Goal: Information Seeking & Learning: Learn about a topic

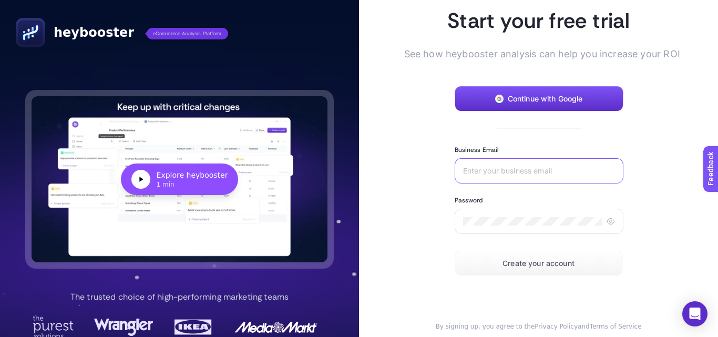
click at [507, 172] on input "Business Email" at bounding box center [539, 171] width 152 height 8
click at [506, 104] on button "Continue with Google" at bounding box center [539, 98] width 169 height 25
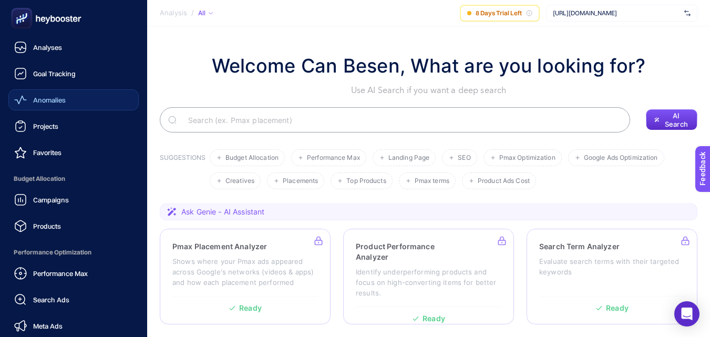
click at [66, 97] on span "Anomalies" at bounding box center [49, 100] width 33 height 8
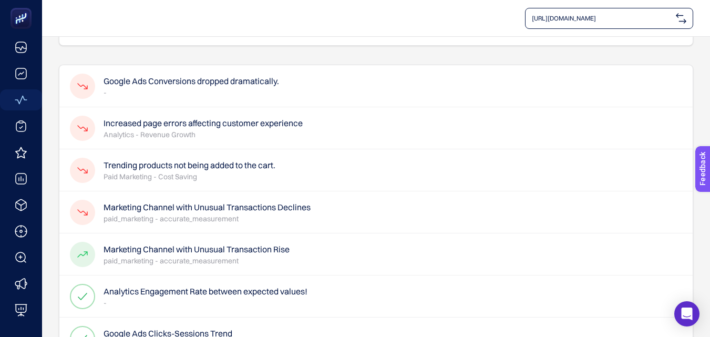
scroll to position [53, 0]
click at [147, 208] on h4 "Marketing Channel with Unusual Transactions Declines" at bounding box center [207, 207] width 207 height 13
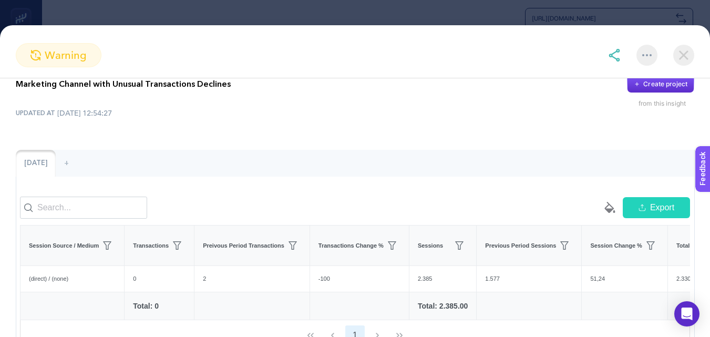
scroll to position [0, 0]
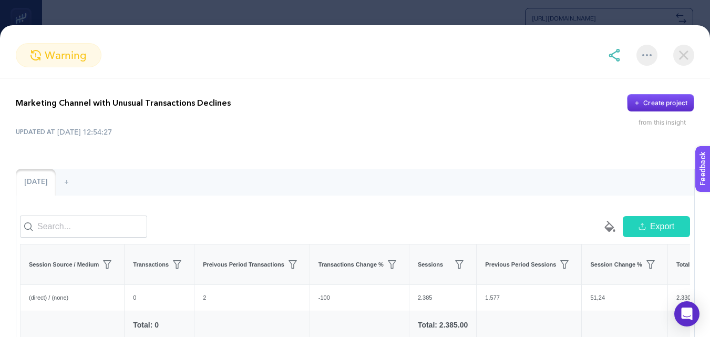
click at [685, 58] on img at bounding box center [683, 55] width 21 height 21
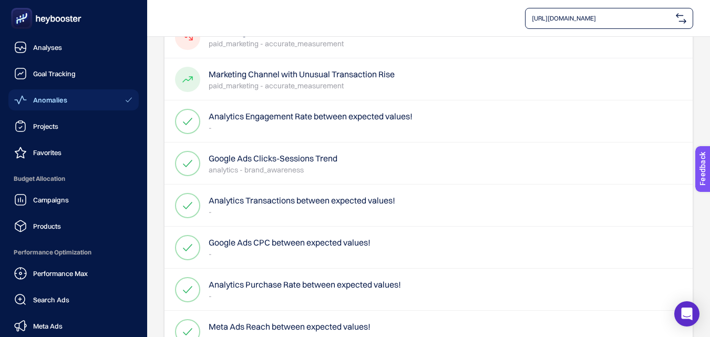
scroll to position [210, 0]
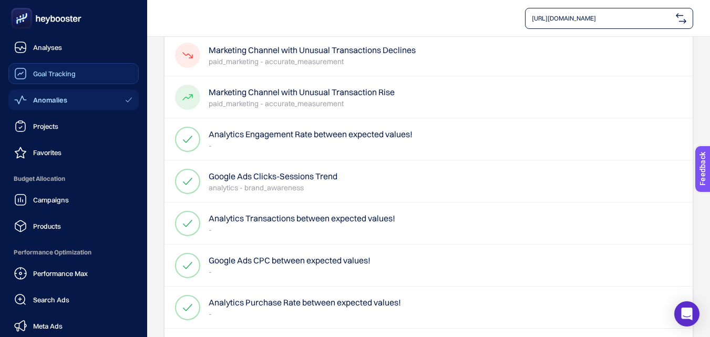
click at [52, 73] on span "Goal Tracking" at bounding box center [54, 73] width 43 height 8
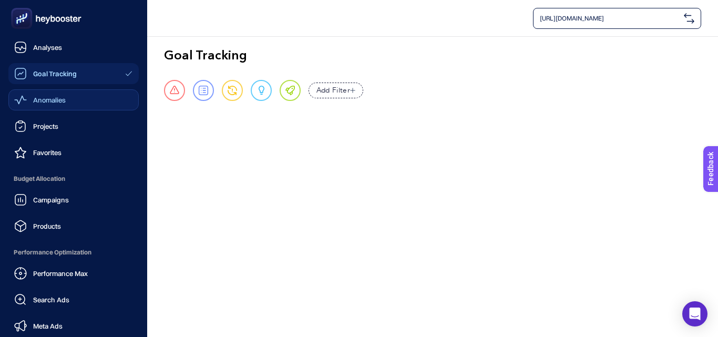
click at [35, 16] on icon at bounding box center [46, 18] width 76 height 21
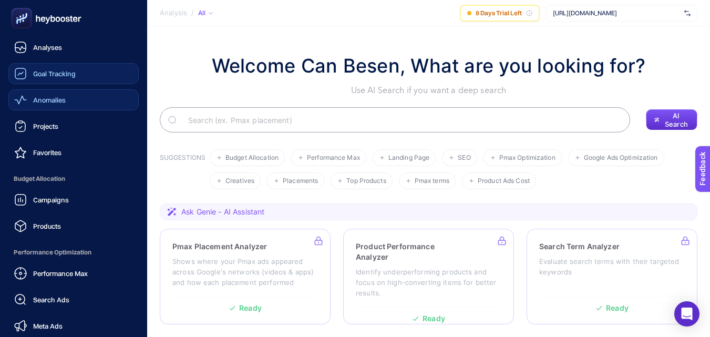
click at [57, 105] on div "Anomalies" at bounding box center [40, 100] width 52 height 13
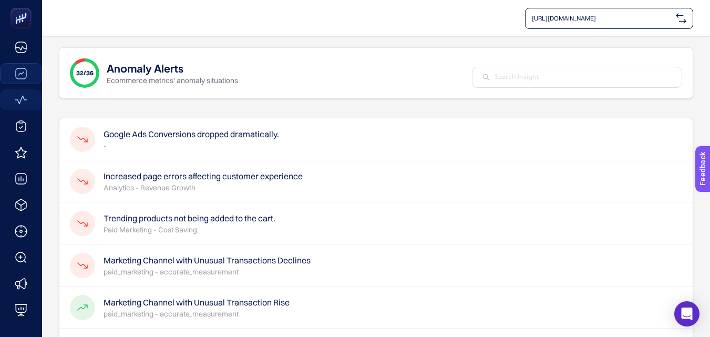
click at [222, 225] on p "Paid Marketing - Cost Saving" at bounding box center [190, 229] width 172 height 11
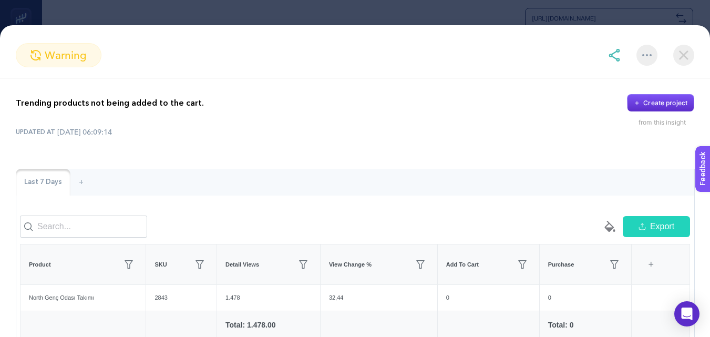
scroll to position [53, 0]
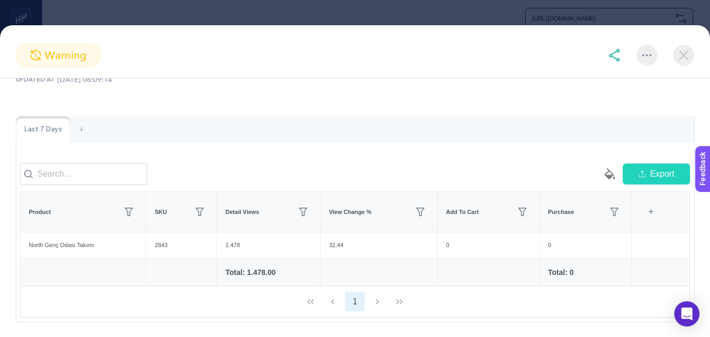
click at [45, 48] on span "warning" at bounding box center [66, 55] width 42 height 16
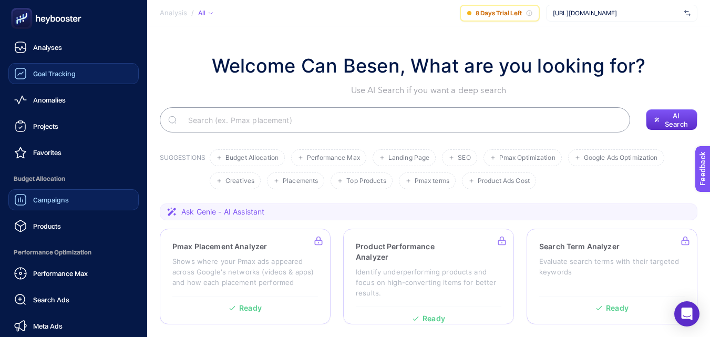
click at [61, 204] on div "Campaigns" at bounding box center [41, 199] width 55 height 13
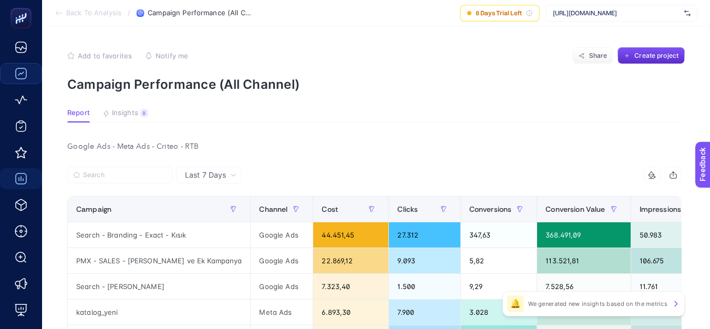
click at [130, 113] on span "Insights" at bounding box center [125, 113] width 26 height 8
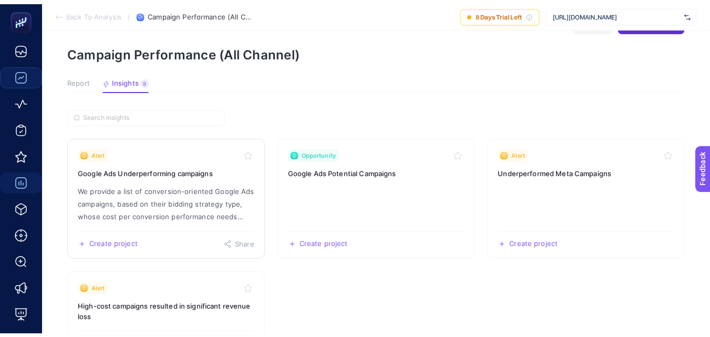
scroll to position [53, 0]
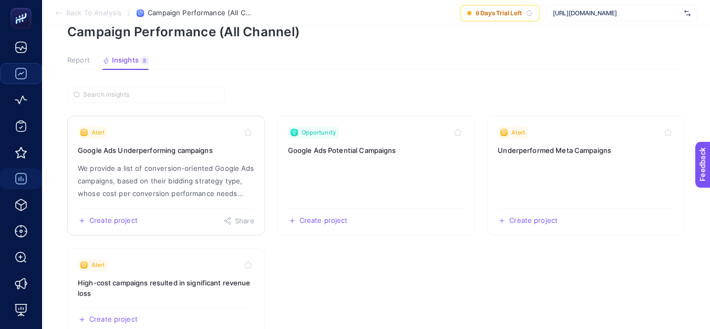
click at [167, 151] on h3 "Google Ads Underperforming campaigns" at bounding box center [166, 150] width 177 height 11
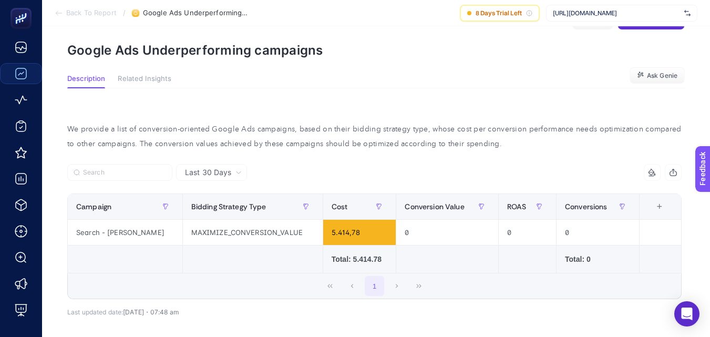
scroll to position [53, 0]
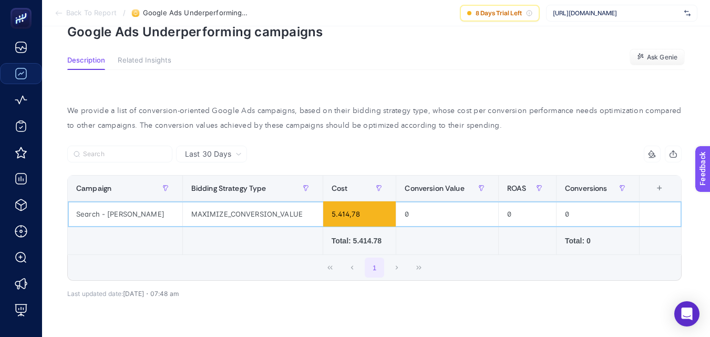
drag, startPoint x: 161, startPoint y: 215, endPoint x: 76, endPoint y: 215, distance: 85.7
click at [76, 215] on div "Search - [PERSON_NAME]" at bounding box center [125, 213] width 115 height 25
click at [225, 215] on div "MAXIMIZE_CONVERSION_VALUE" at bounding box center [253, 213] width 140 height 25
drag, startPoint x: 363, startPoint y: 214, endPoint x: 330, endPoint y: 214, distance: 33.6
click at [330, 214] on div "5.414,78" at bounding box center [359, 213] width 73 height 25
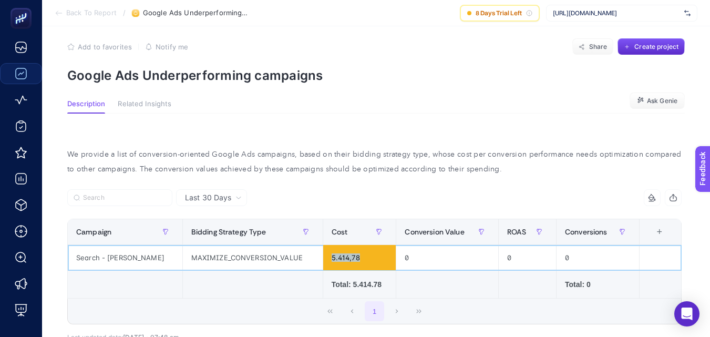
scroll to position [0, 0]
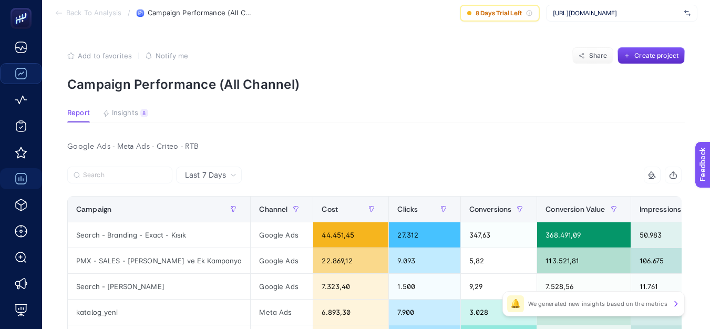
click at [124, 112] on span "Insights" at bounding box center [125, 113] width 26 height 8
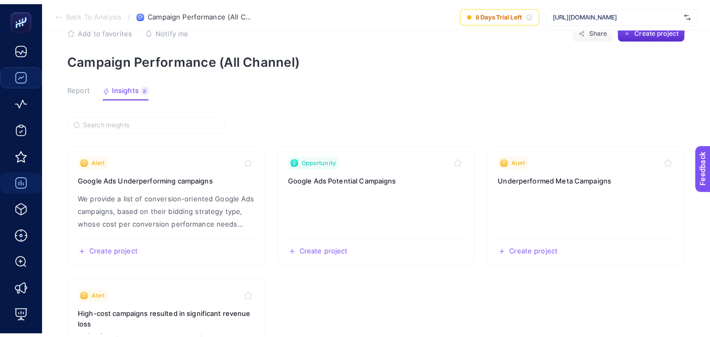
scroll to position [53, 0]
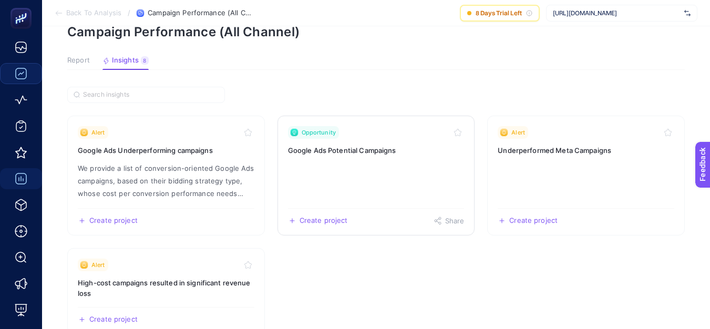
click at [317, 165] on link "Opportunity Google Ads Potential Campaigns Create project Share" at bounding box center [377, 176] width 198 height 120
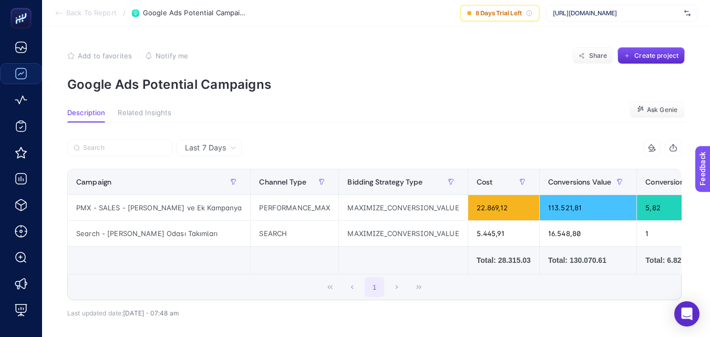
click at [140, 111] on span "Related Insights" at bounding box center [145, 113] width 54 height 8
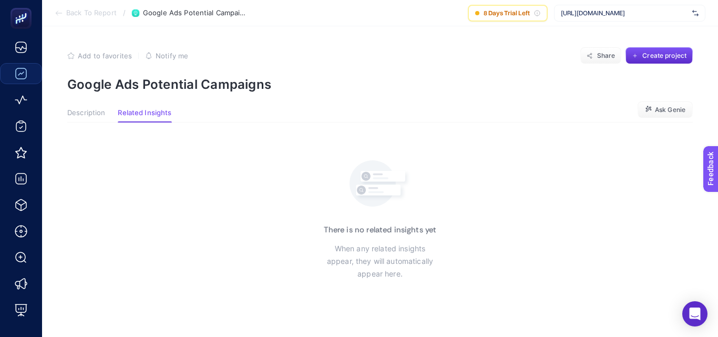
click at [83, 110] on span "Description" at bounding box center [86, 113] width 38 height 8
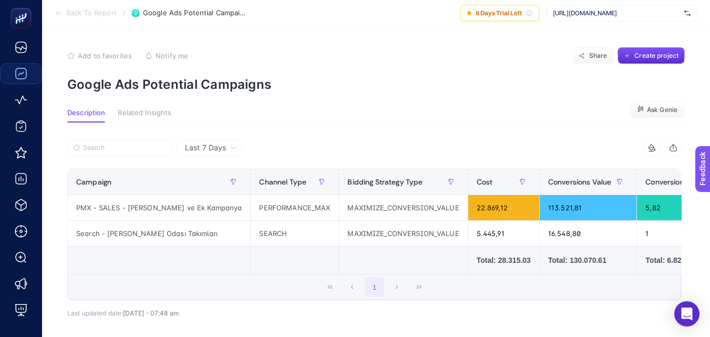
click at [95, 13] on span "Back To Report" at bounding box center [91, 13] width 50 height 8
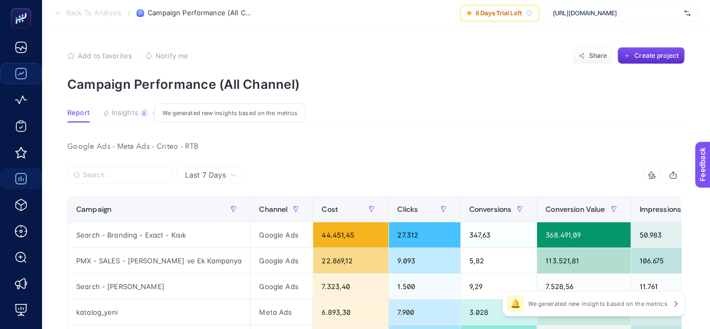
click at [114, 115] on span "Insights" at bounding box center [125, 113] width 26 height 8
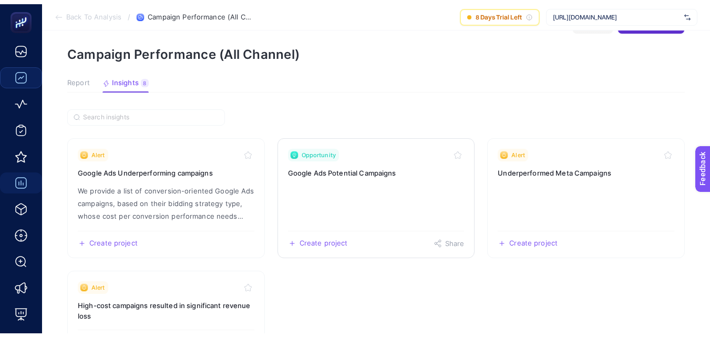
scroll to position [53, 0]
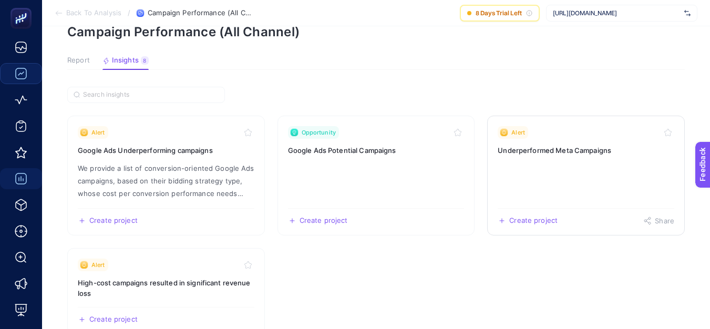
click at [560, 137] on div "Alert" at bounding box center [586, 132] width 177 height 13
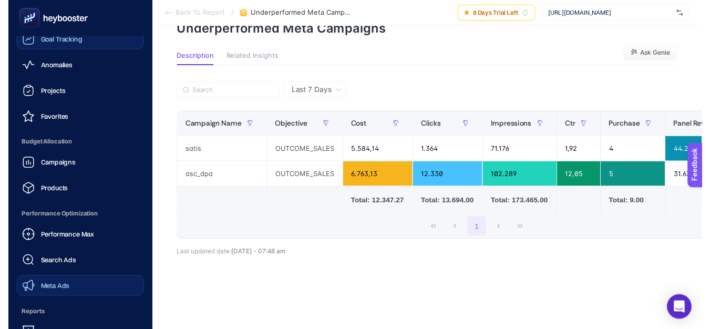
scroll to position [53, 0]
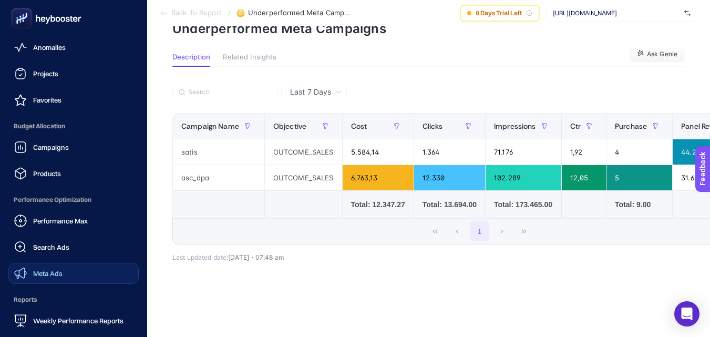
click at [65, 272] on link "Meta Ads" at bounding box center [73, 273] width 130 height 21
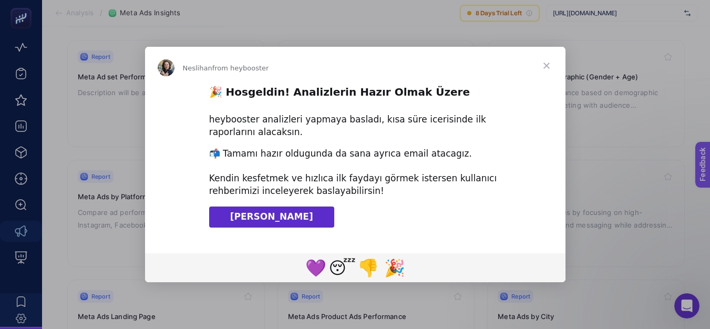
click at [269, 213] on span "[PERSON_NAME]" at bounding box center [271, 216] width 83 height 11
click at [547, 68] on span "Close" at bounding box center [547, 66] width 38 height 38
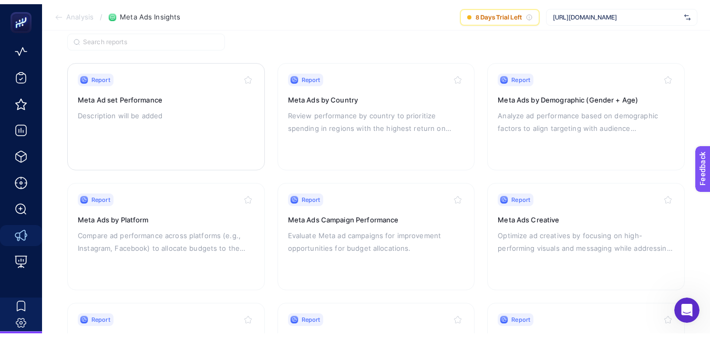
scroll to position [105, 0]
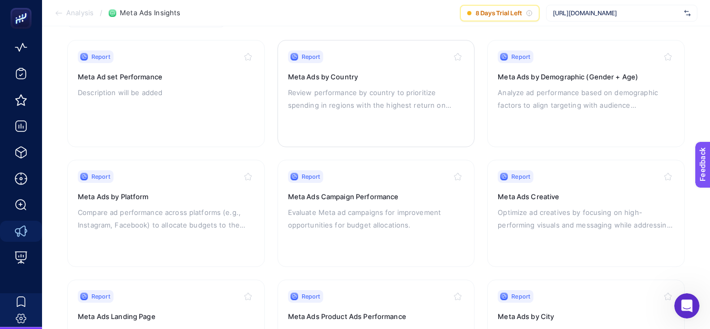
click at [347, 108] on p "Review performance by country to prioritize spending in regions with the highes…" at bounding box center [376, 98] width 177 height 25
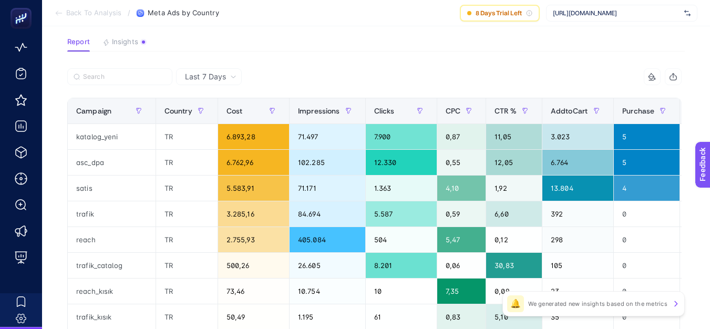
scroll to position [53, 5]
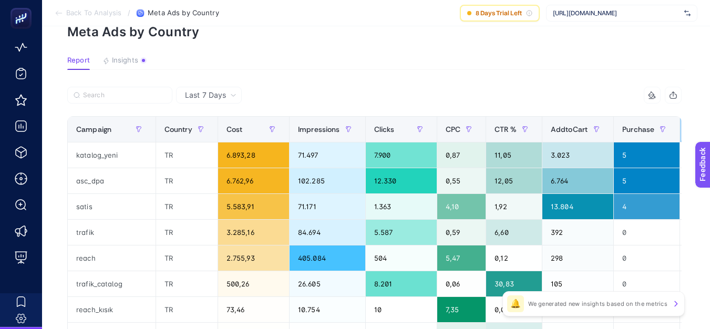
drag, startPoint x: 682, startPoint y: 132, endPoint x: 717, endPoint y: 135, distance: 35.9
click at [710, 135] on html "Back To Analysis / Meta Ads by Country 8 Days Trial Left [URL][DOMAIN_NAME] Add…" at bounding box center [355, 111] width 710 height 329
click at [504, 327] on div "5,10" at bounding box center [514, 335] width 56 height 25
drag, startPoint x: 506, startPoint y: 325, endPoint x: 501, endPoint y: 333, distance: 9.9
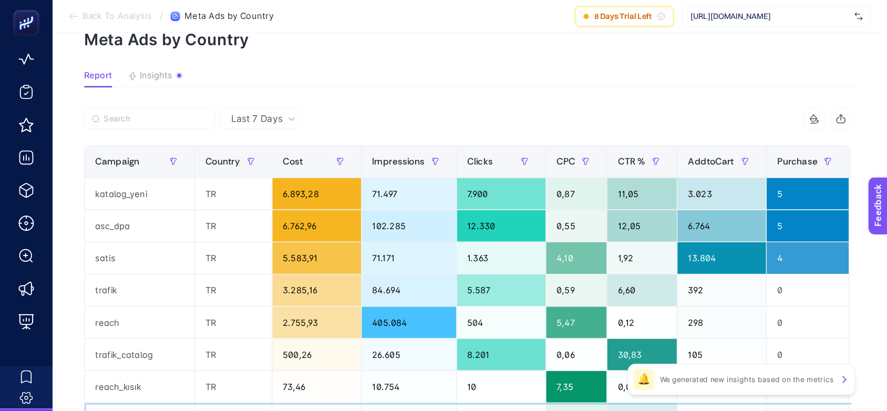
scroll to position [53, 0]
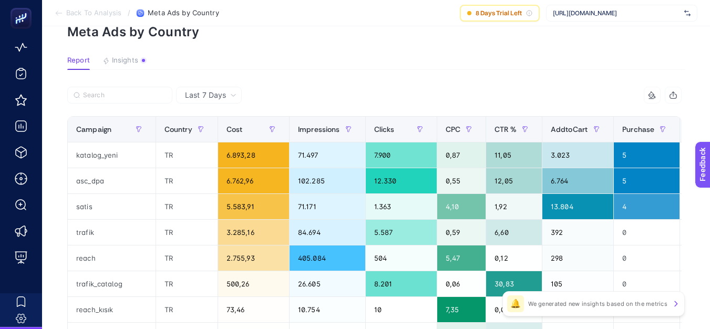
click at [409, 66] on section "Report Insights We generated new insights based on the metrics" at bounding box center [376, 63] width 618 height 14
click at [394, 85] on article "Add to favorites false Notify me Share Create project Meta Ads by Country Repor…" at bounding box center [376, 307] width 668 height 667
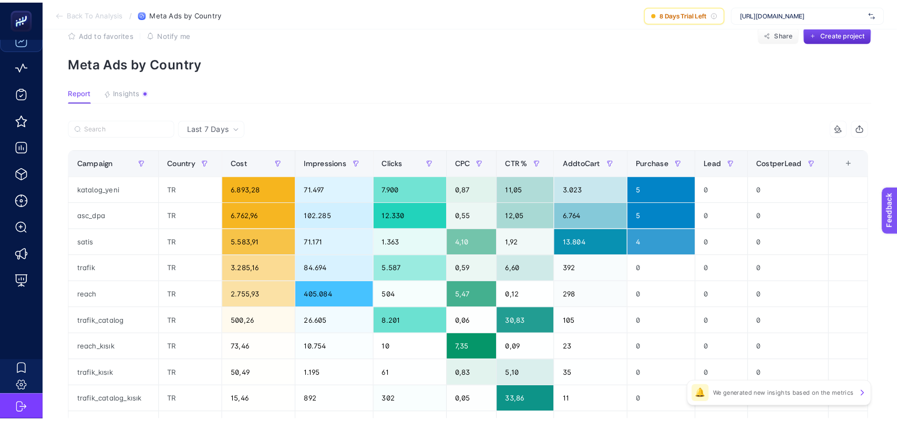
scroll to position [0, 0]
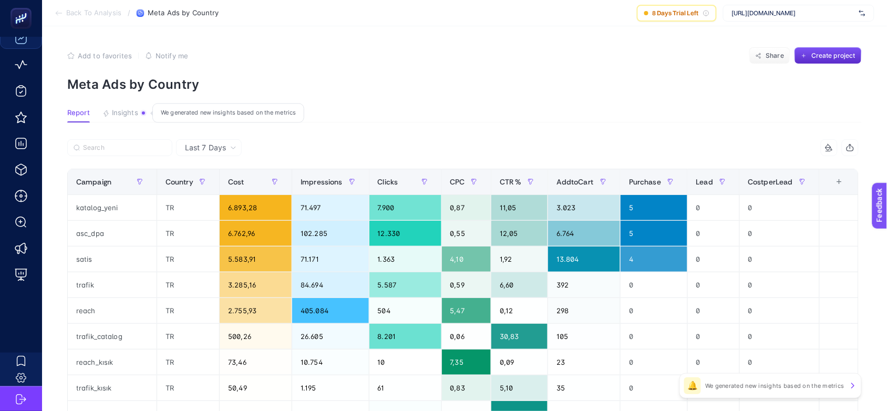
click at [125, 111] on span "Insights" at bounding box center [125, 113] width 26 height 8
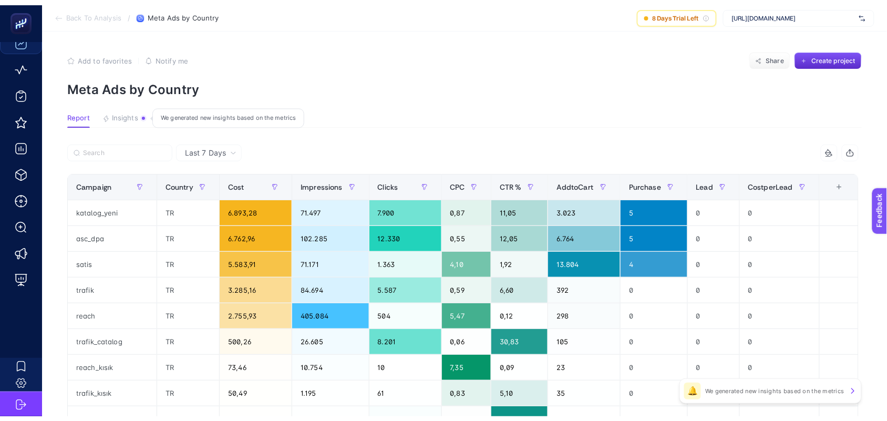
scroll to position [25, 0]
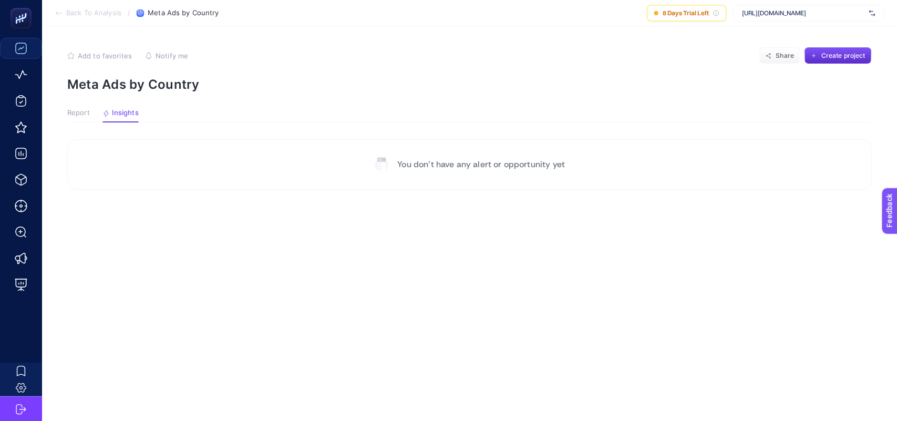
click at [79, 111] on span "Report" at bounding box center [78, 113] width 23 height 8
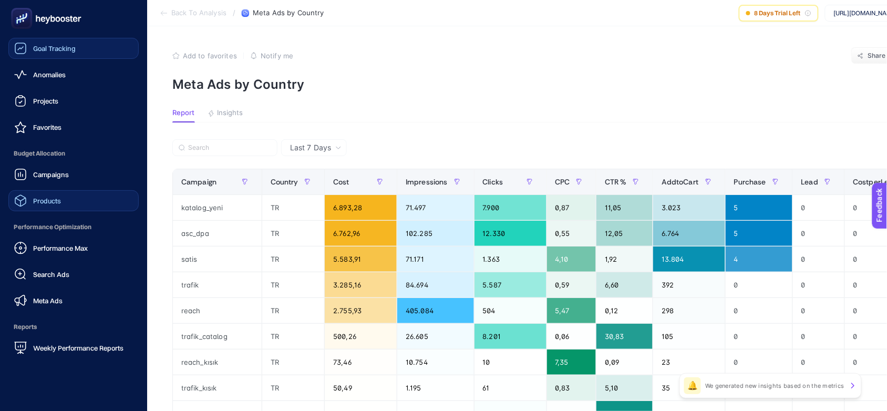
click at [47, 200] on span "Products" at bounding box center [47, 201] width 28 height 8
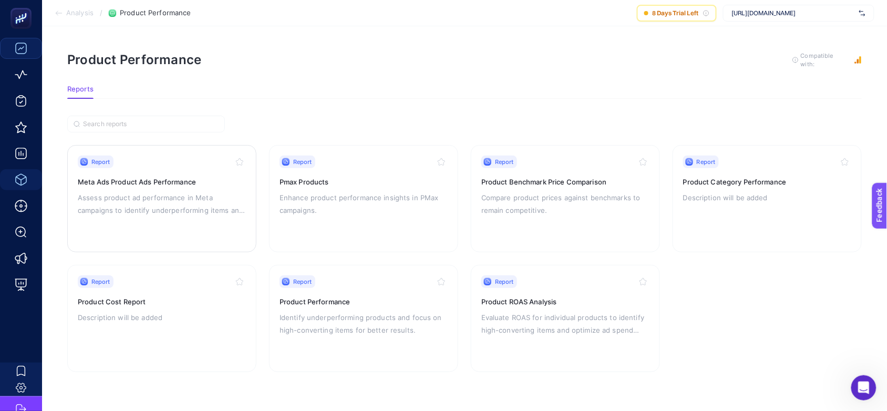
click at [208, 184] on h3 "Meta Ads Product Ads Performance" at bounding box center [162, 182] width 168 height 11
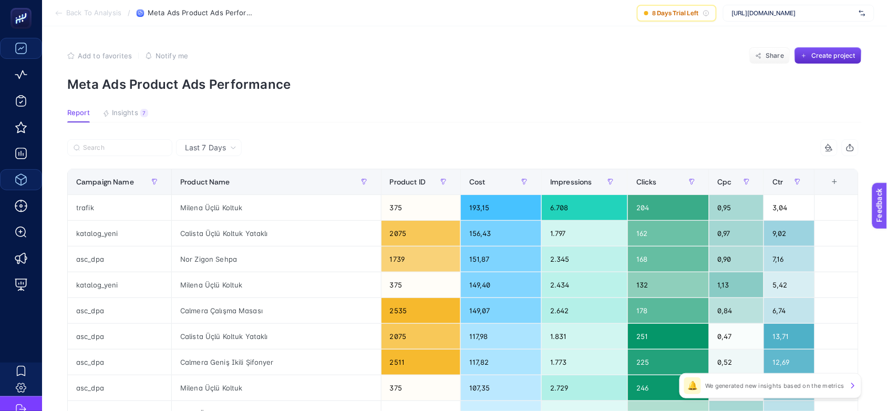
click at [717, 148] on icon "button" at bounding box center [850, 147] width 8 height 8
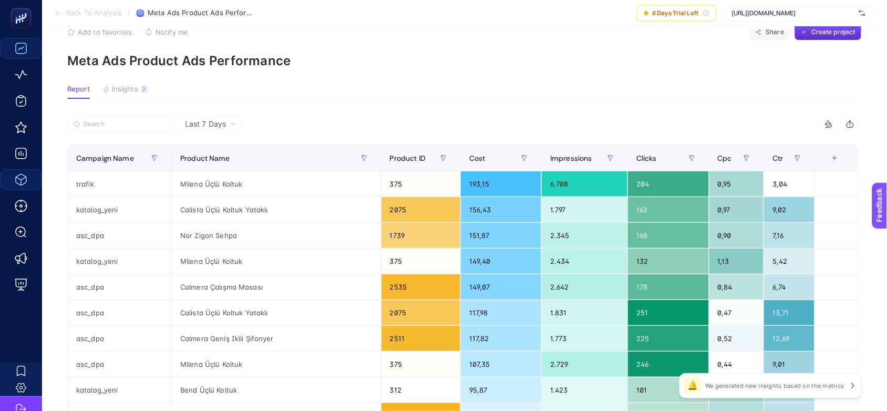
scroll to position [0, 6]
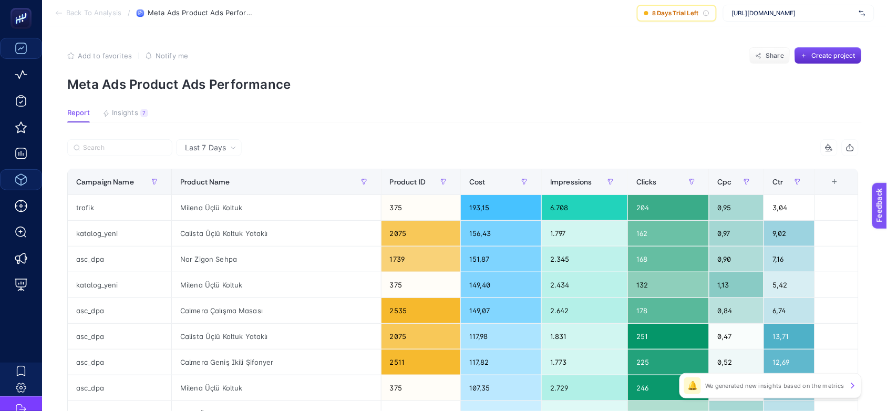
click at [717, 150] on div at bounding box center [829, 147] width 20 height 8
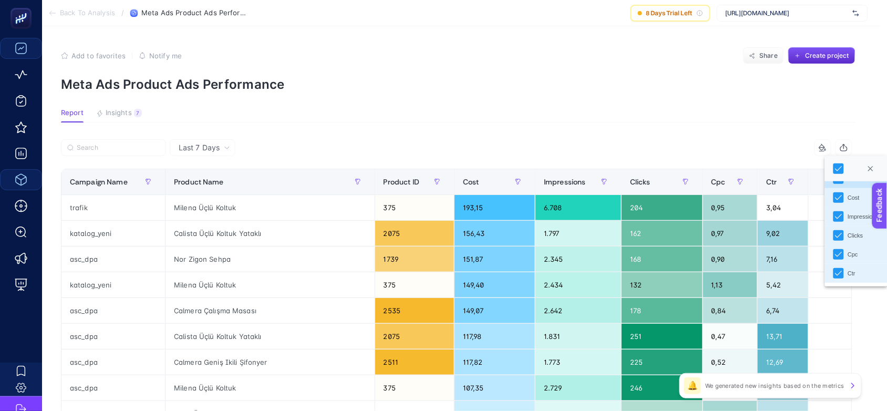
click at [700, 117] on section "Report Insights 7 We generated new insights based on the metrics" at bounding box center [458, 116] width 795 height 14
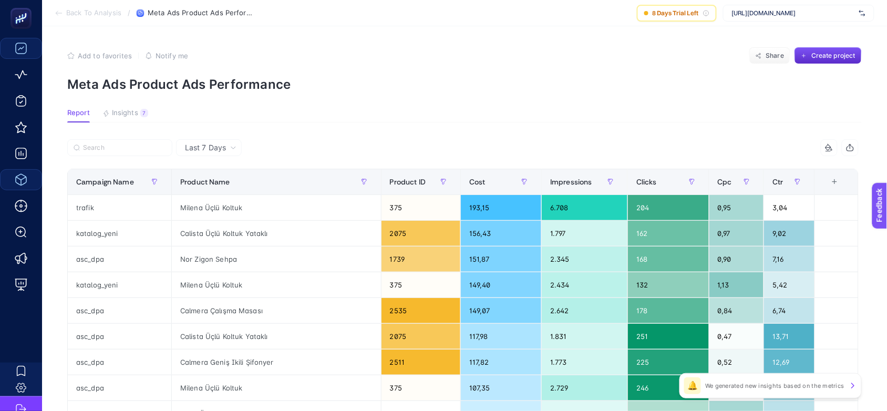
click at [113, 115] on span "Insights" at bounding box center [125, 113] width 26 height 8
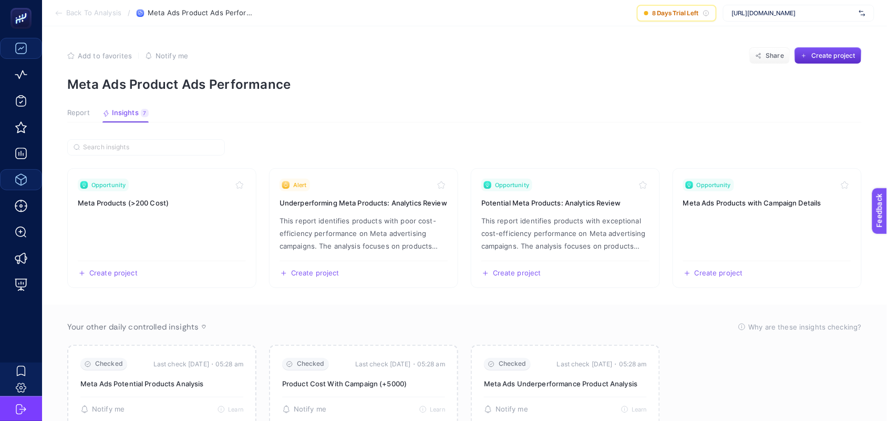
scroll to position [50, 0]
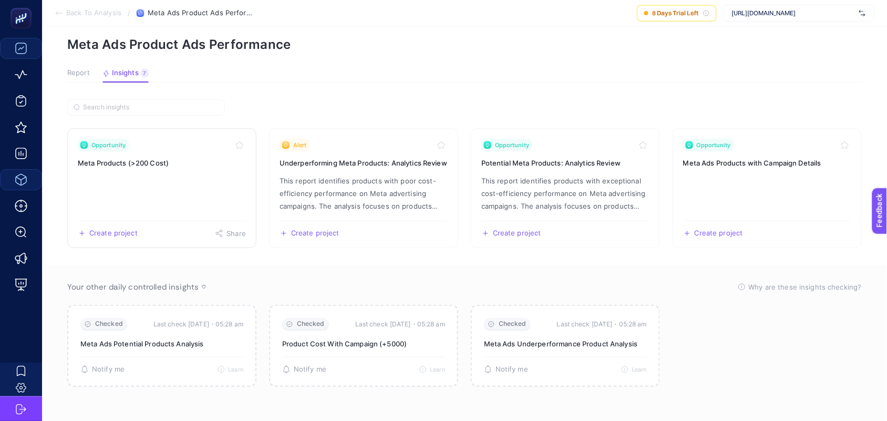
click at [146, 159] on link "Opportunity Meta Products (>200 Cost) Create project Share" at bounding box center [161, 188] width 189 height 120
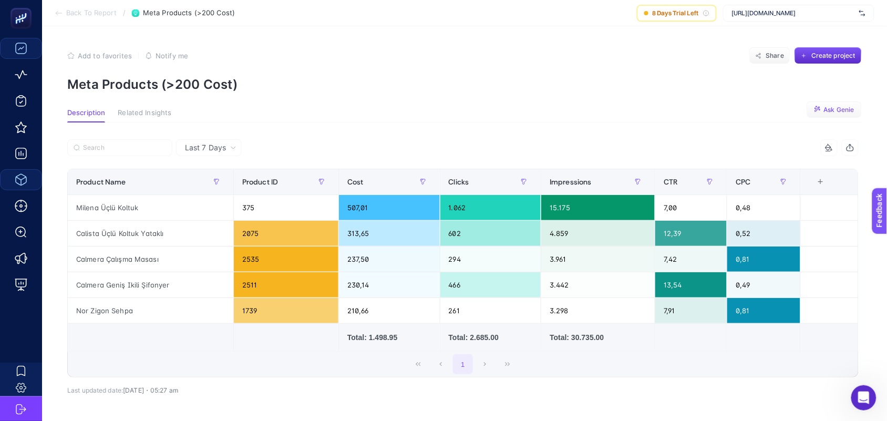
click at [717, 111] on span "Ask Genie" at bounding box center [839, 110] width 30 height 8
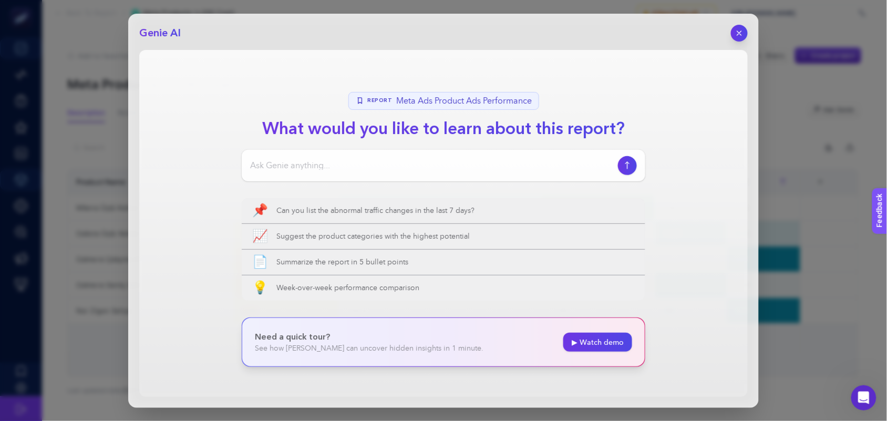
click at [353, 163] on input at bounding box center [432, 165] width 364 height 13
type input "satış performansı en köt"
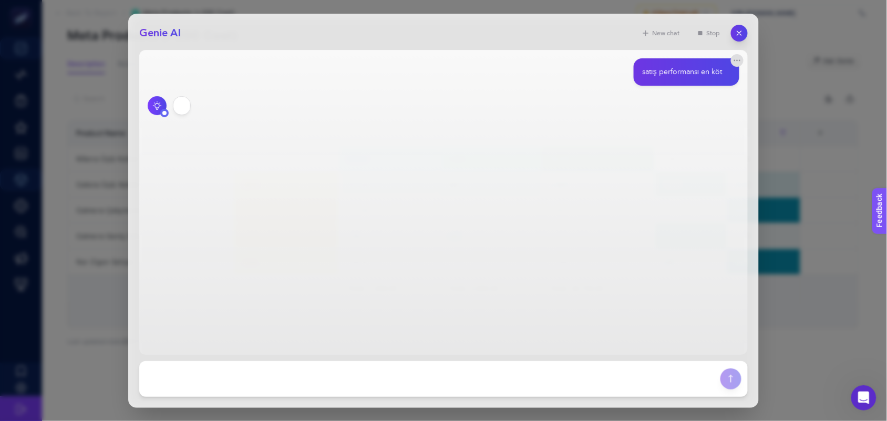
scroll to position [59, 0]
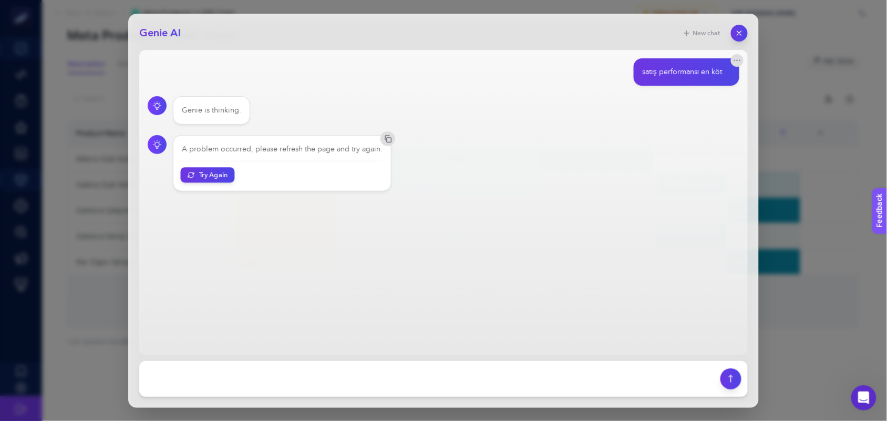
click at [217, 181] on button "Try Again" at bounding box center [208, 174] width 54 height 15
click at [234, 336] on textarea at bounding box center [430, 378] width 569 height 23
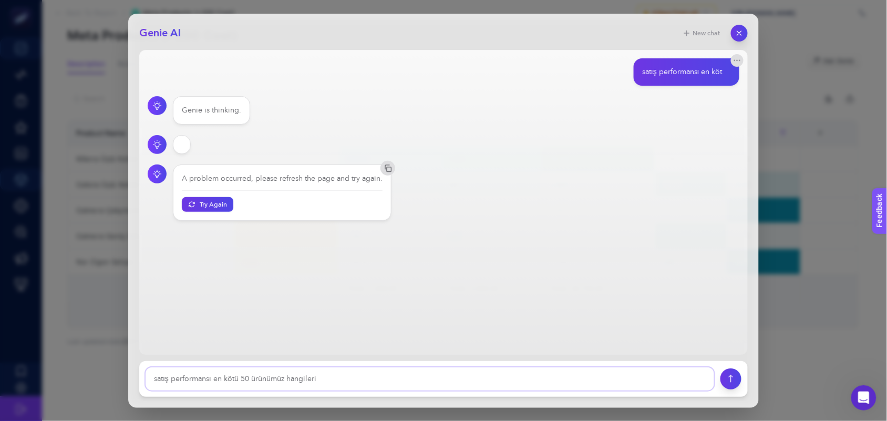
type textarea "satış performansı en kötü 50 ürünümüz hangileri?"
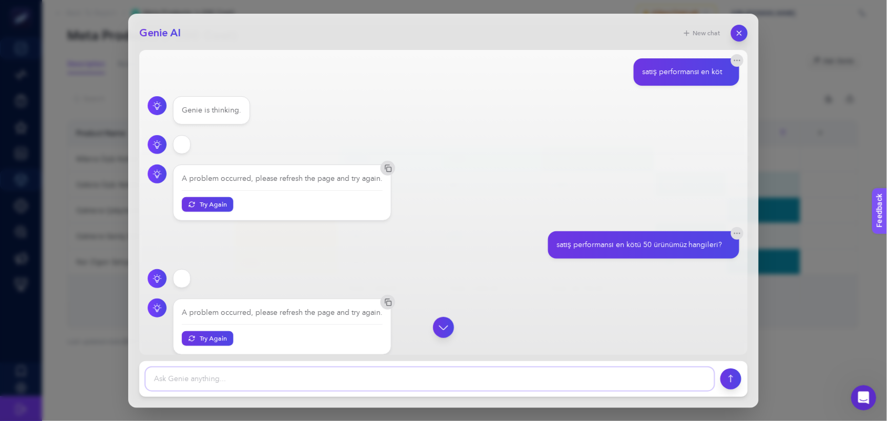
scroll to position [9, 0]
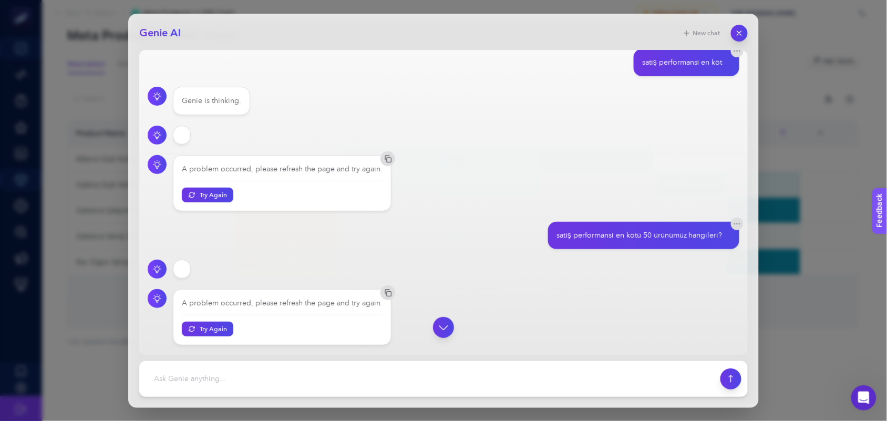
click at [211, 332] on div at bounding box center [444, 327] width 592 height 21
click at [209, 330] on div at bounding box center [444, 327] width 592 height 21
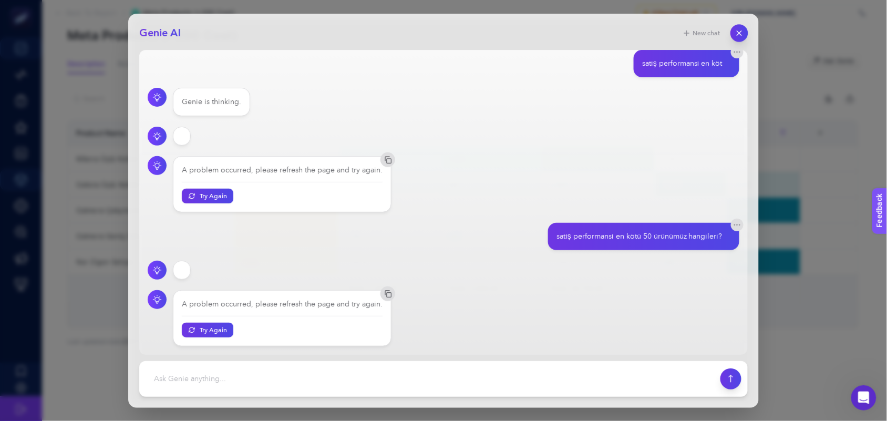
click at [717, 33] on icon "button" at bounding box center [739, 32] width 9 height 9
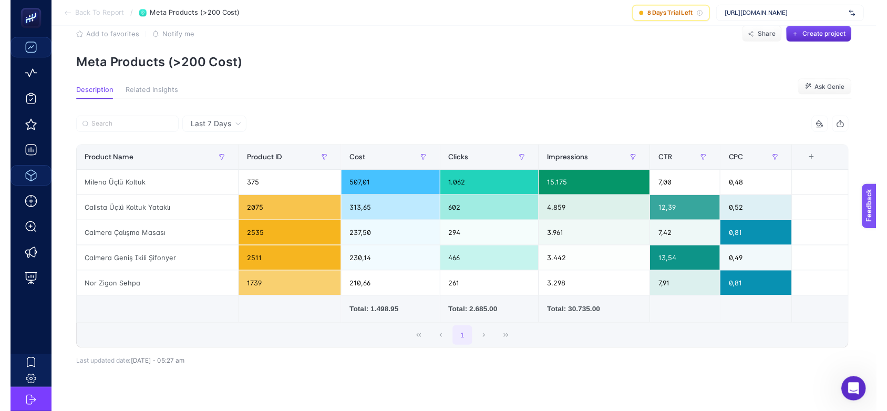
scroll to position [0, 0]
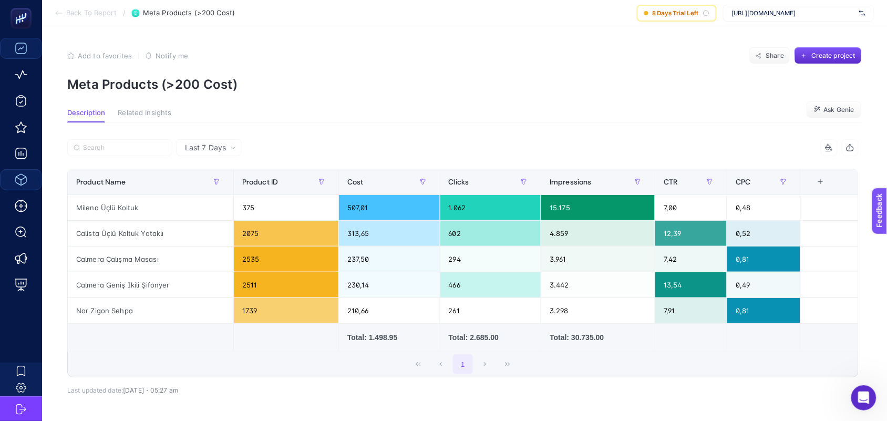
click at [82, 9] on span "Back To Report" at bounding box center [91, 13] width 50 height 8
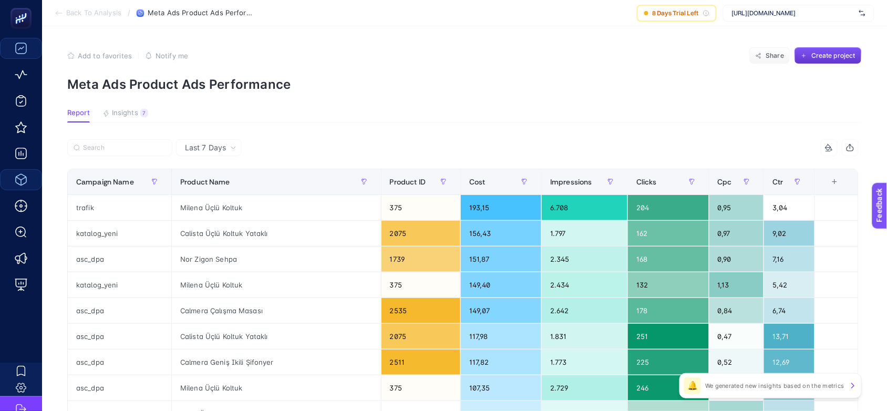
click at [717, 59] on span "Create project" at bounding box center [833, 56] width 44 height 8
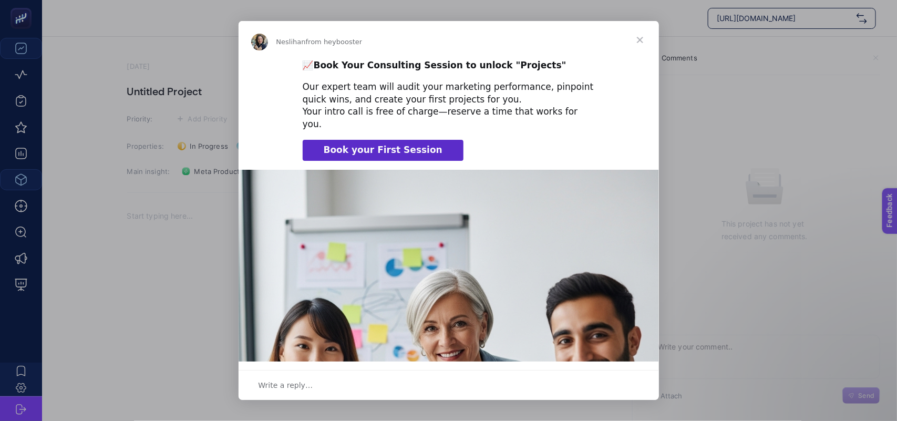
click at [640, 39] on span "Close" at bounding box center [640, 40] width 38 height 38
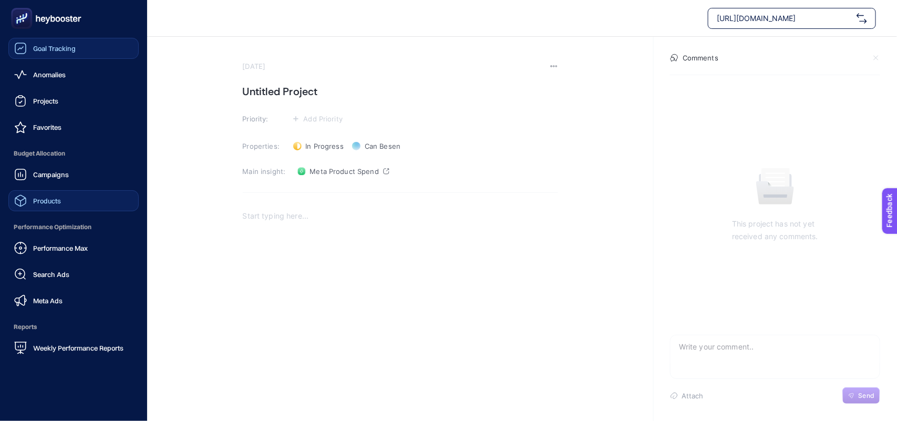
click at [58, 46] on span "Goal Tracking" at bounding box center [54, 48] width 43 height 8
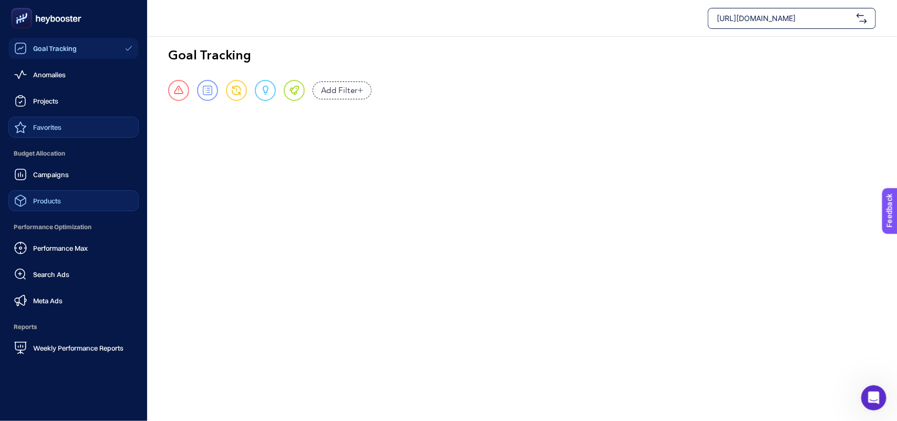
click at [54, 125] on span "Favorites" at bounding box center [47, 127] width 28 height 8
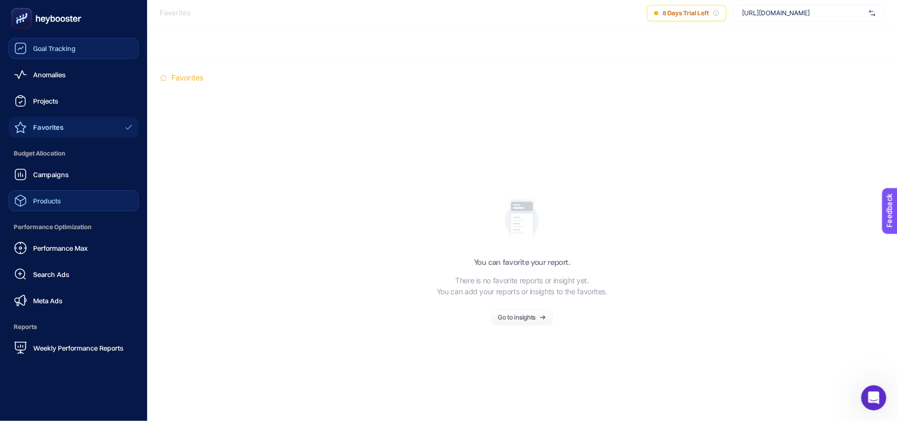
click at [61, 202] on span "Products" at bounding box center [47, 201] width 28 height 8
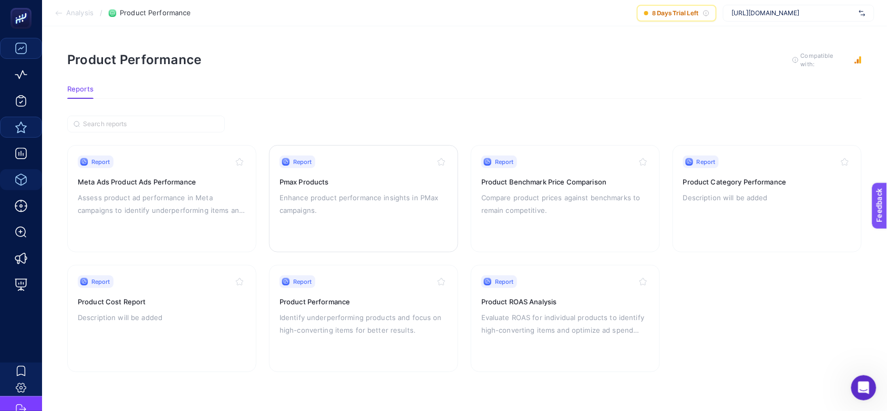
click at [357, 204] on p "Enhance product performance insights in PMax campaigns." at bounding box center [364, 203] width 168 height 25
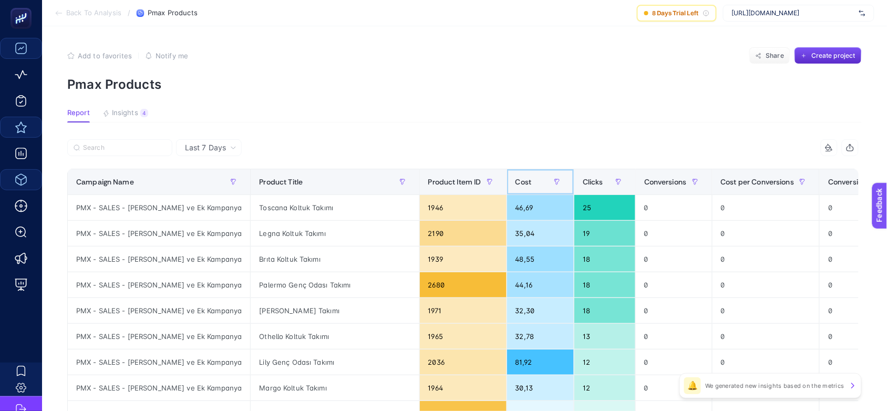
click at [516, 182] on span "Cost" at bounding box center [524, 182] width 16 height 8
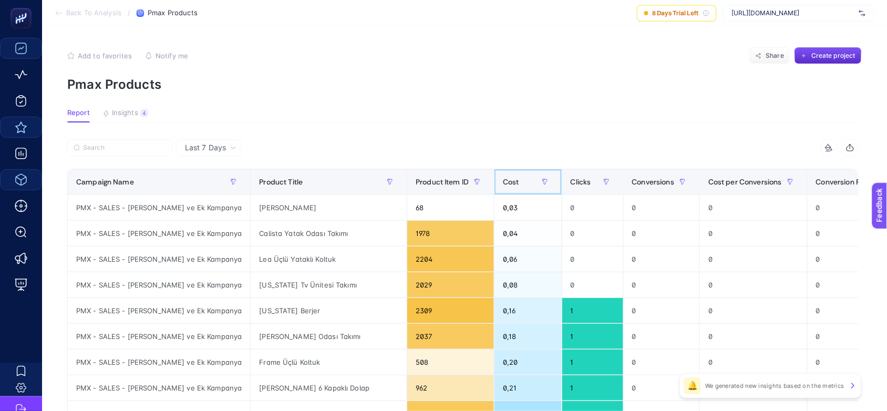
click at [503, 182] on span "Cost" at bounding box center [511, 182] width 16 height 8
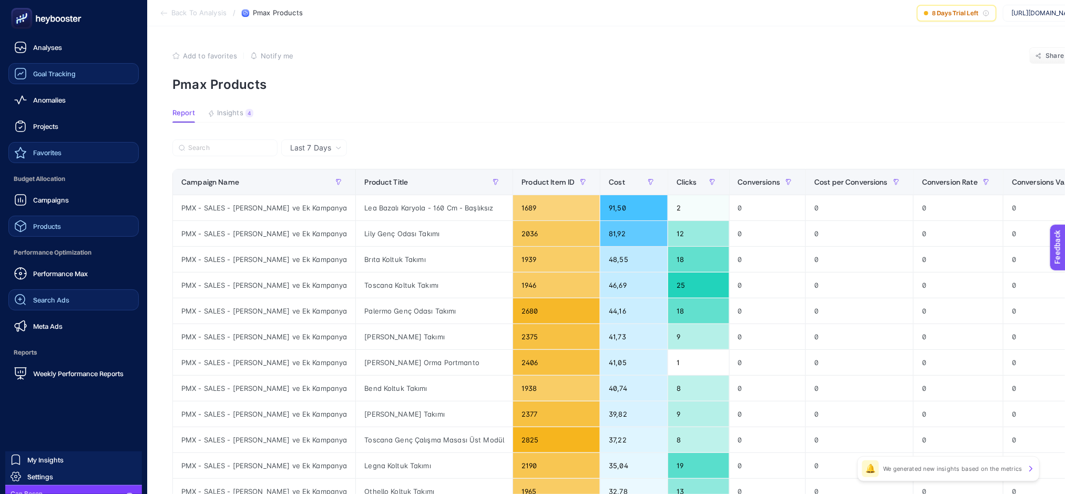
click at [84, 300] on link "Search Ads" at bounding box center [73, 299] width 130 height 21
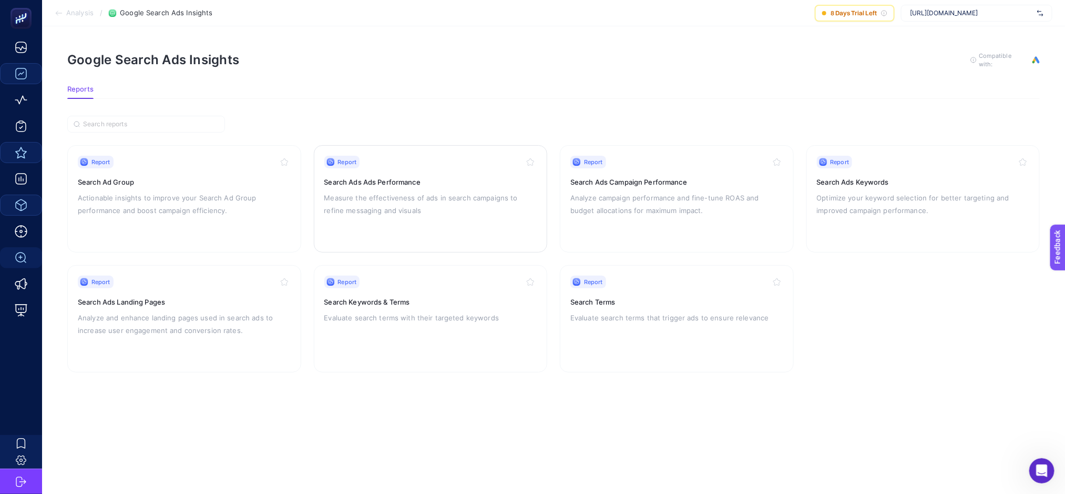
click at [382, 191] on p "Measure the effectiveness of ads in search campaigns to refine messaging and vi…" at bounding box center [430, 203] width 213 height 25
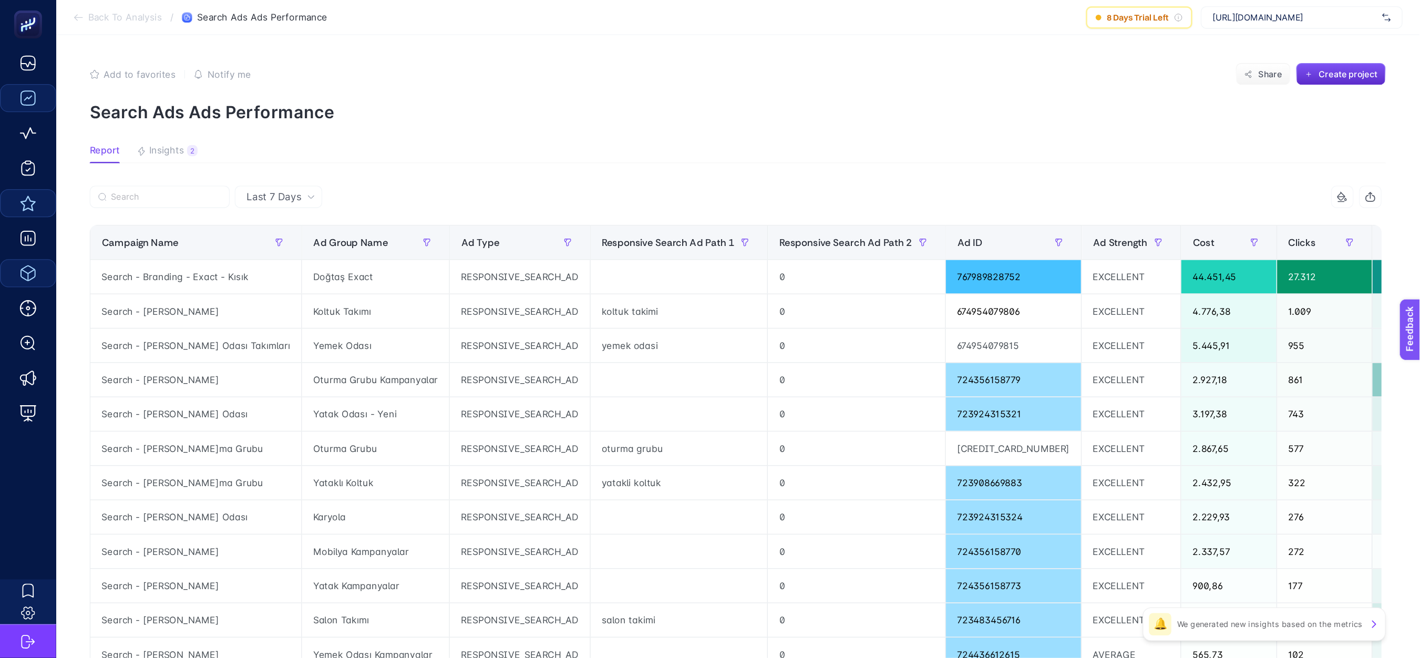
scroll to position [0, 8]
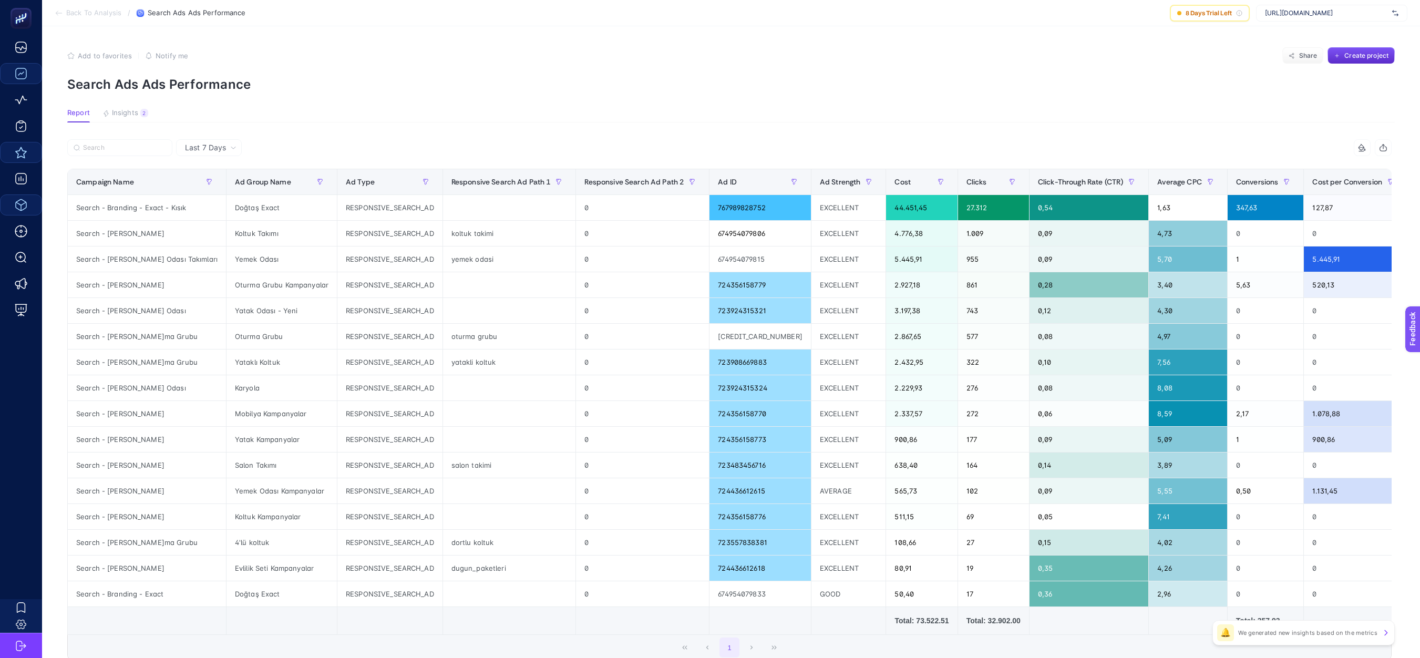
drag, startPoint x: 754, startPoint y: 644, endPoint x: 848, endPoint y: 646, distance: 94.6
click at [717, 336] on div "10 items selected Campaign Name Ad Group Name Ad Type Responsive Search Ad Path…" at bounding box center [729, 399] width 1324 height 521
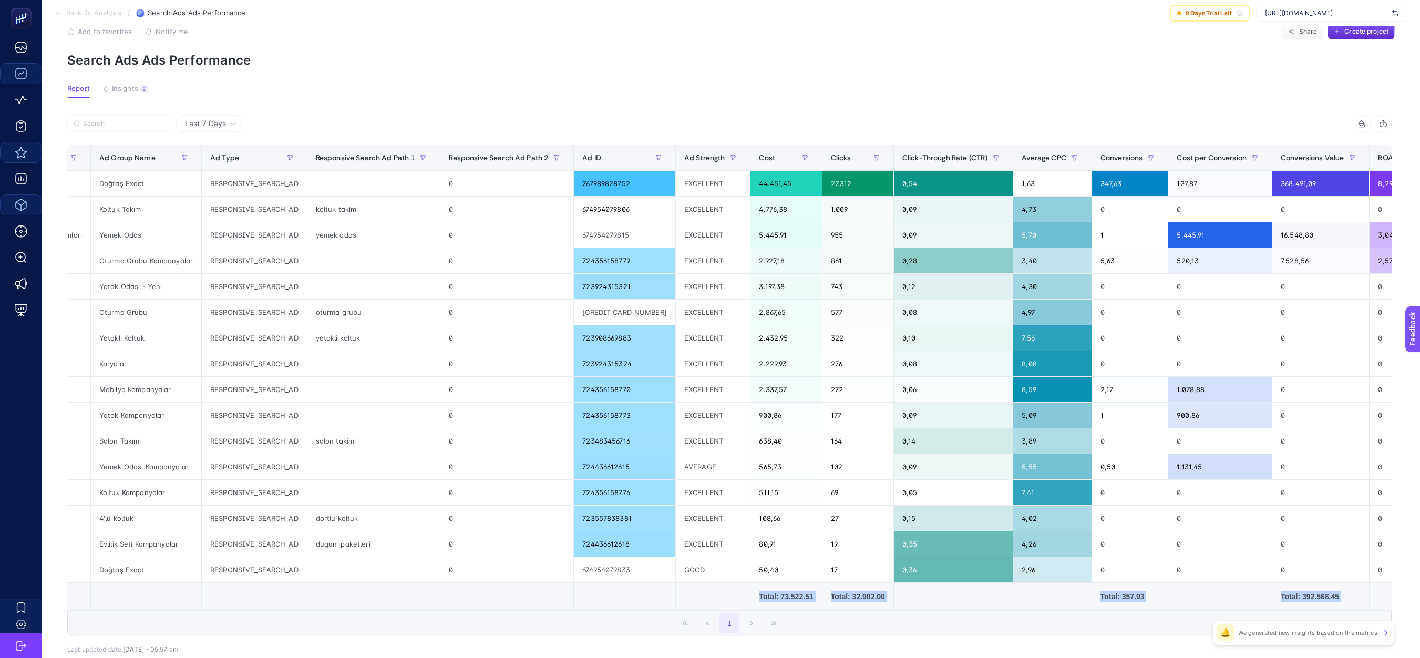
scroll to position [0, 157]
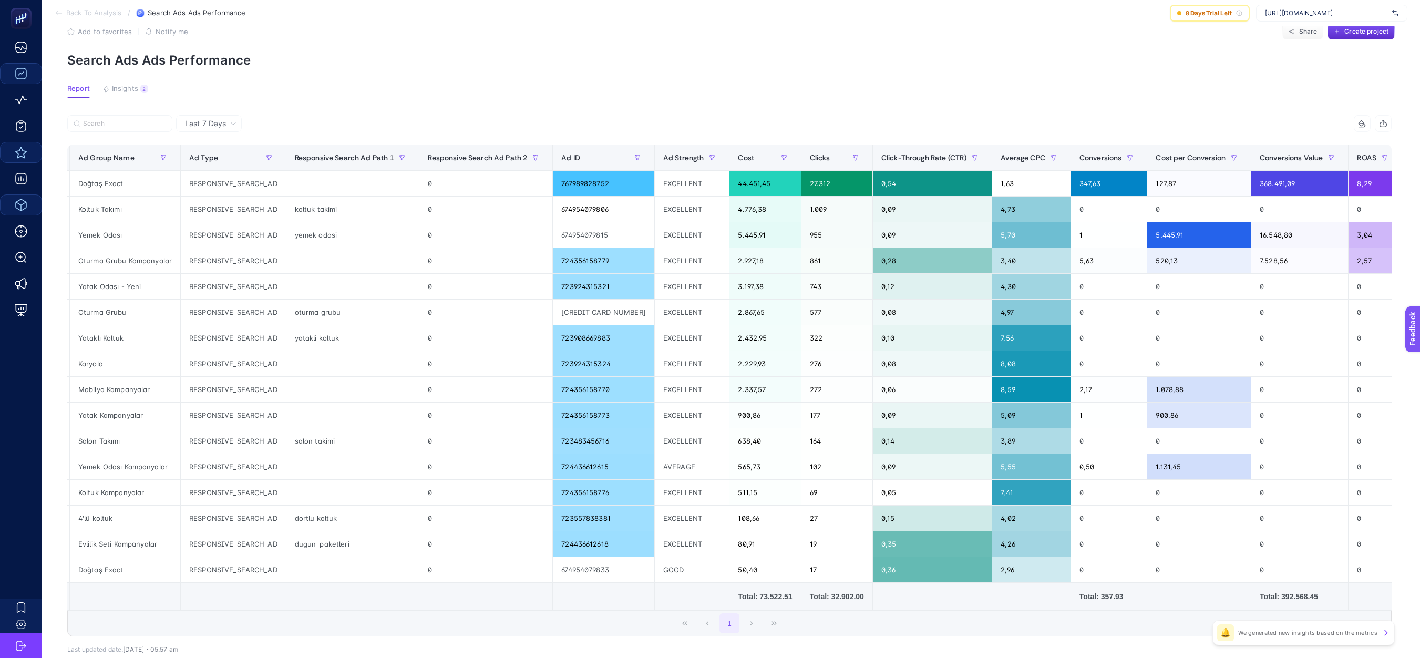
click at [717, 111] on article "Add to favorites false Notify me Share Create project Search Ads Ads Performanc…" at bounding box center [731, 361] width 1378 height 718
click at [717, 67] on p "Search Ads Ads Performance" at bounding box center [731, 60] width 1328 height 15
click at [717, 157] on span "ROAS" at bounding box center [1366, 157] width 19 height 8
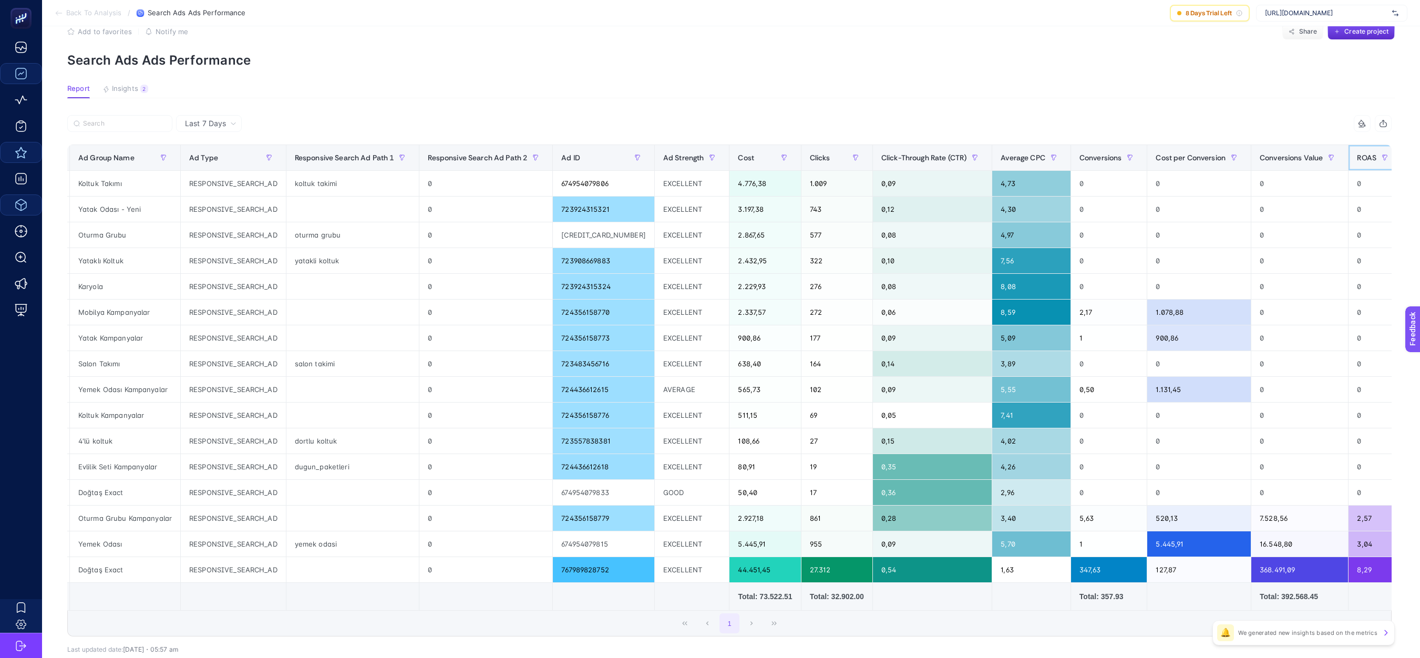
click at [717, 157] on span "ROAS" at bounding box center [1366, 157] width 19 height 8
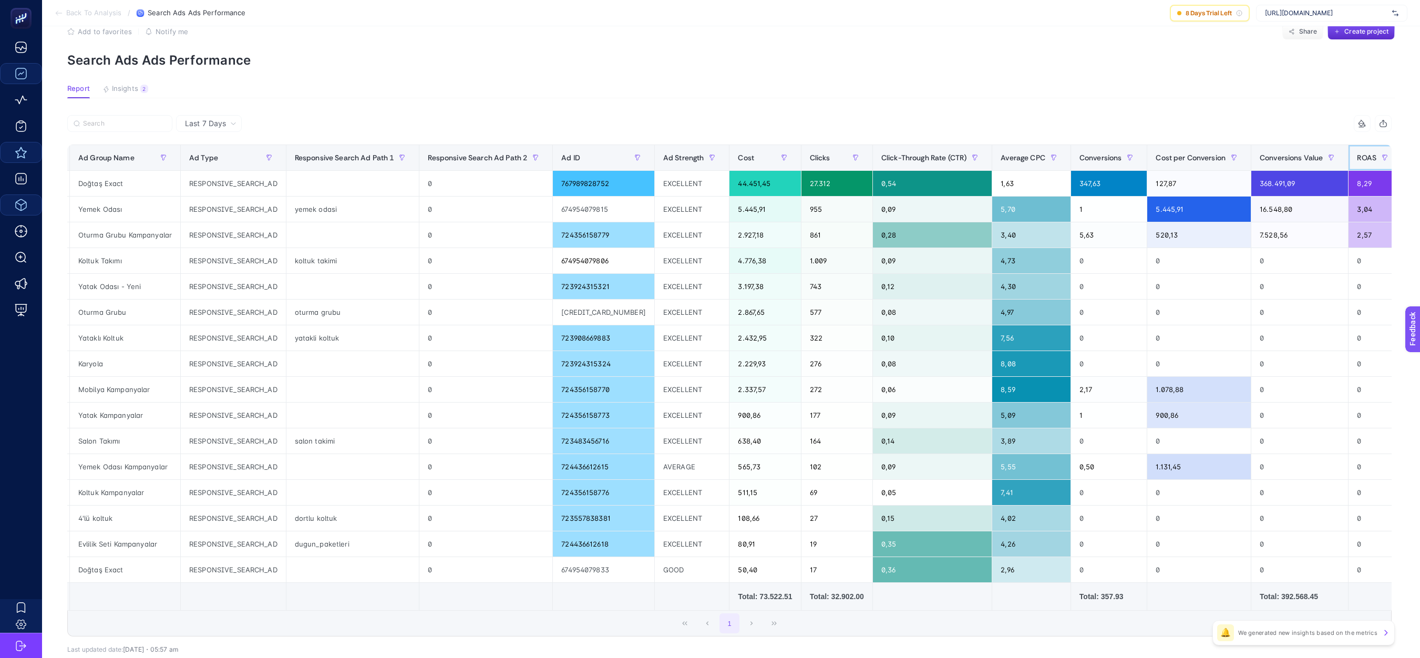
scroll to position [0, 0]
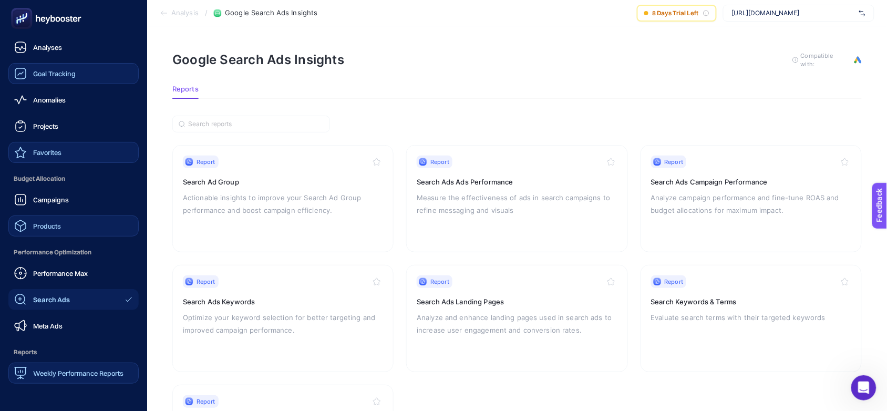
click at [82, 336] on span "Weekly Performance Reports" at bounding box center [78, 373] width 90 height 8
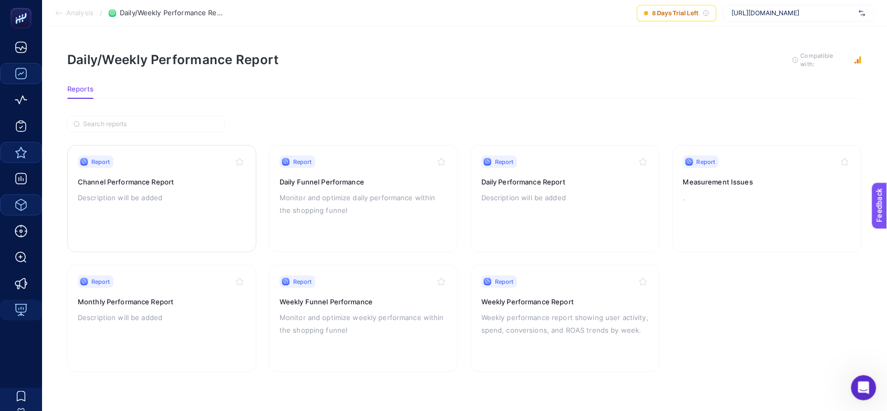
click at [181, 200] on p "Description will be added" at bounding box center [162, 197] width 168 height 13
